Goal: Information Seeking & Learning: Learn about a topic

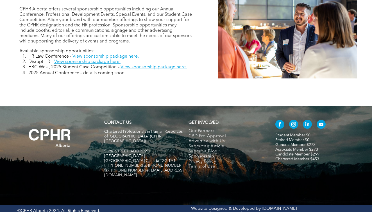
scroll to position [240, 0]
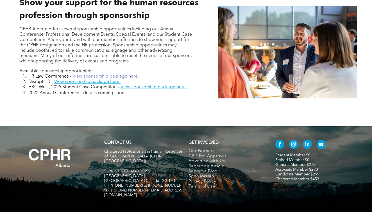
click at [95, 77] on link "View sponsorship package here." at bounding box center [106, 76] width 66 height 4
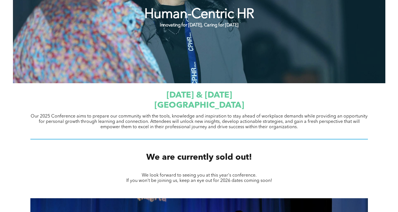
scroll to position [125, 0]
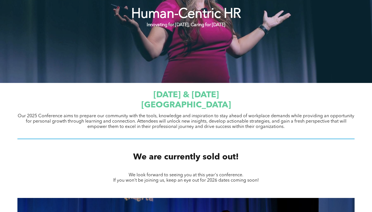
click at [186, 99] on span "[DATE] & [DATE]" at bounding box center [187, 95] width 66 height 8
click at [188, 104] on span "JW Marriott Edmonton ICE District" at bounding box center [186, 105] width 90 height 8
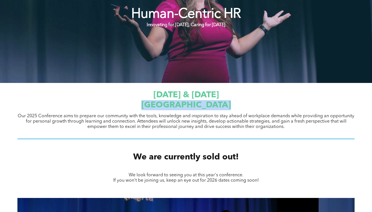
click at [188, 104] on span "JW Marriott Edmonton ICE District" at bounding box center [186, 105] width 90 height 8
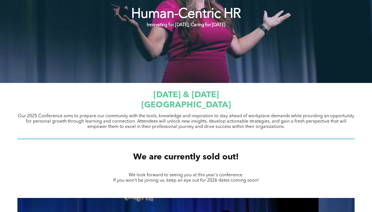
click at [186, 93] on span "September 23 & 24, 2025" at bounding box center [187, 95] width 66 height 8
click at [193, 102] on span "JW Marriott Edmonton ICE District" at bounding box center [186, 105] width 90 height 8
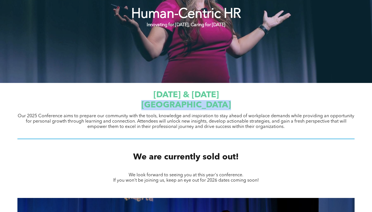
click at [193, 102] on span "JW Marriott Edmonton ICE District" at bounding box center [186, 105] width 90 height 8
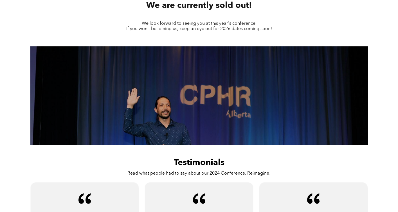
scroll to position [335, 0]
